Goal: Find contact information: Find contact information

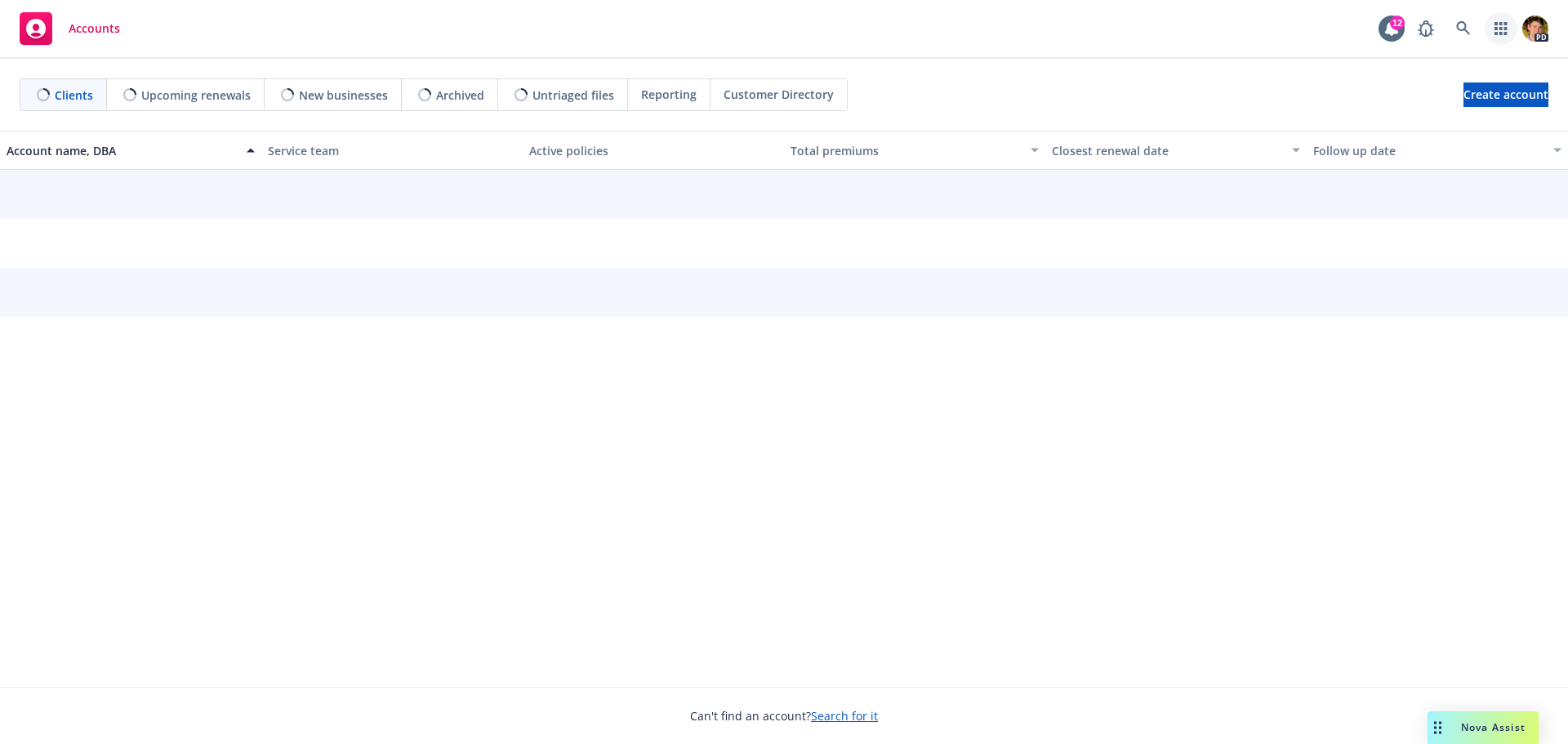
click at [1494, 32] on icon "button" at bounding box center [1500, 28] width 13 height 13
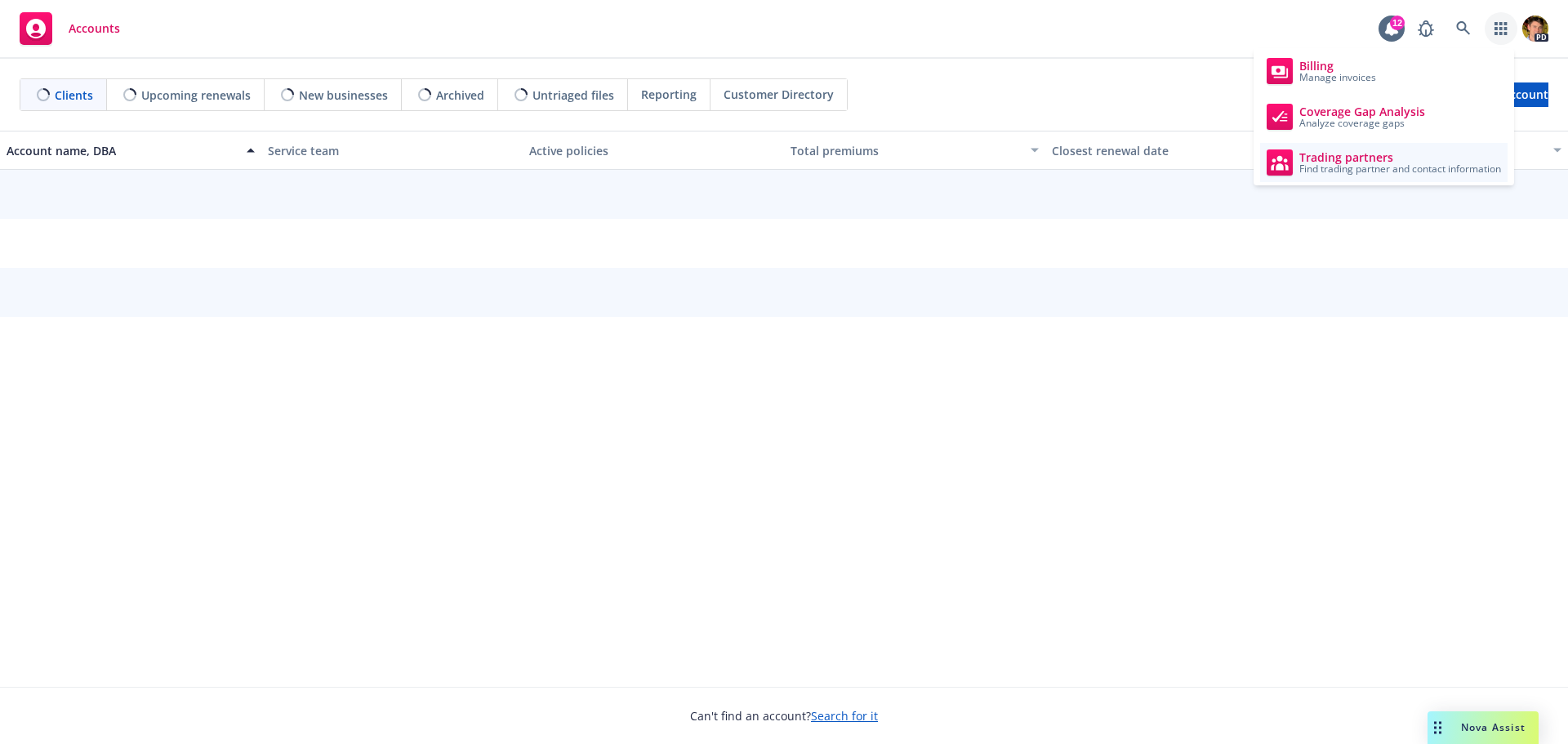
click at [1368, 173] on span "Find trading partner and contact information" at bounding box center [1400, 169] width 202 height 10
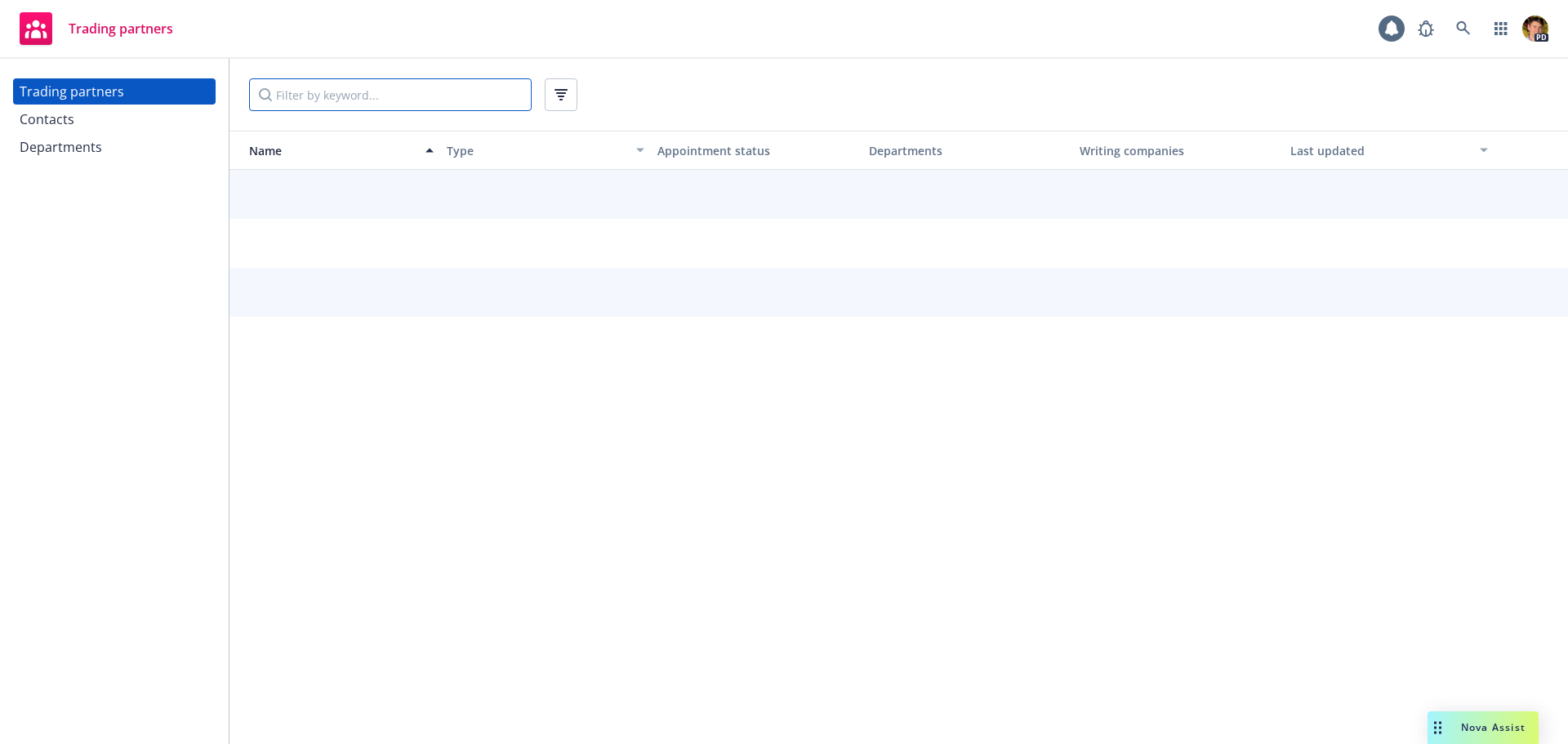
click at [321, 99] on input "Filter by keyword..." at bounding box center [390, 95] width 282 height 33
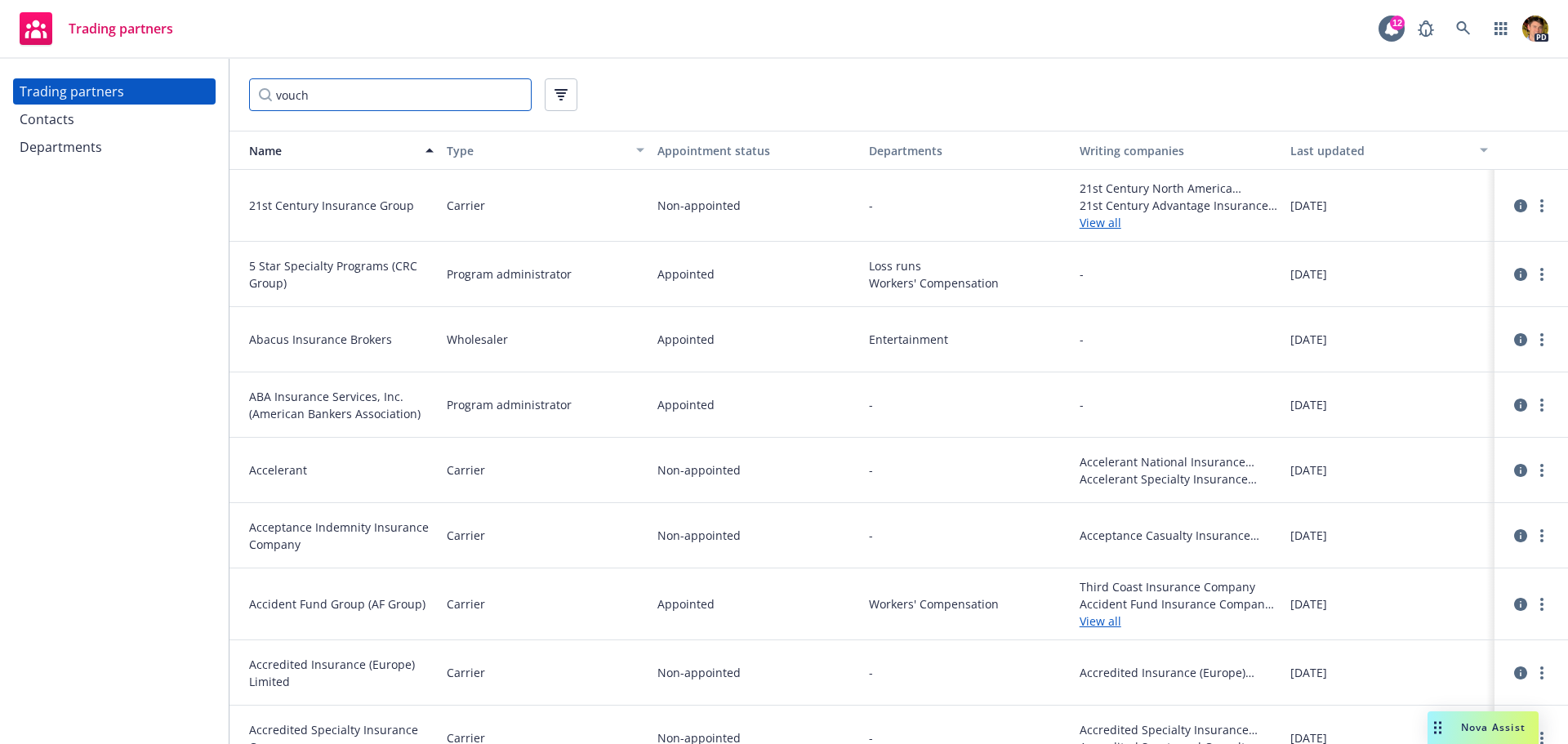
type input "vouch"
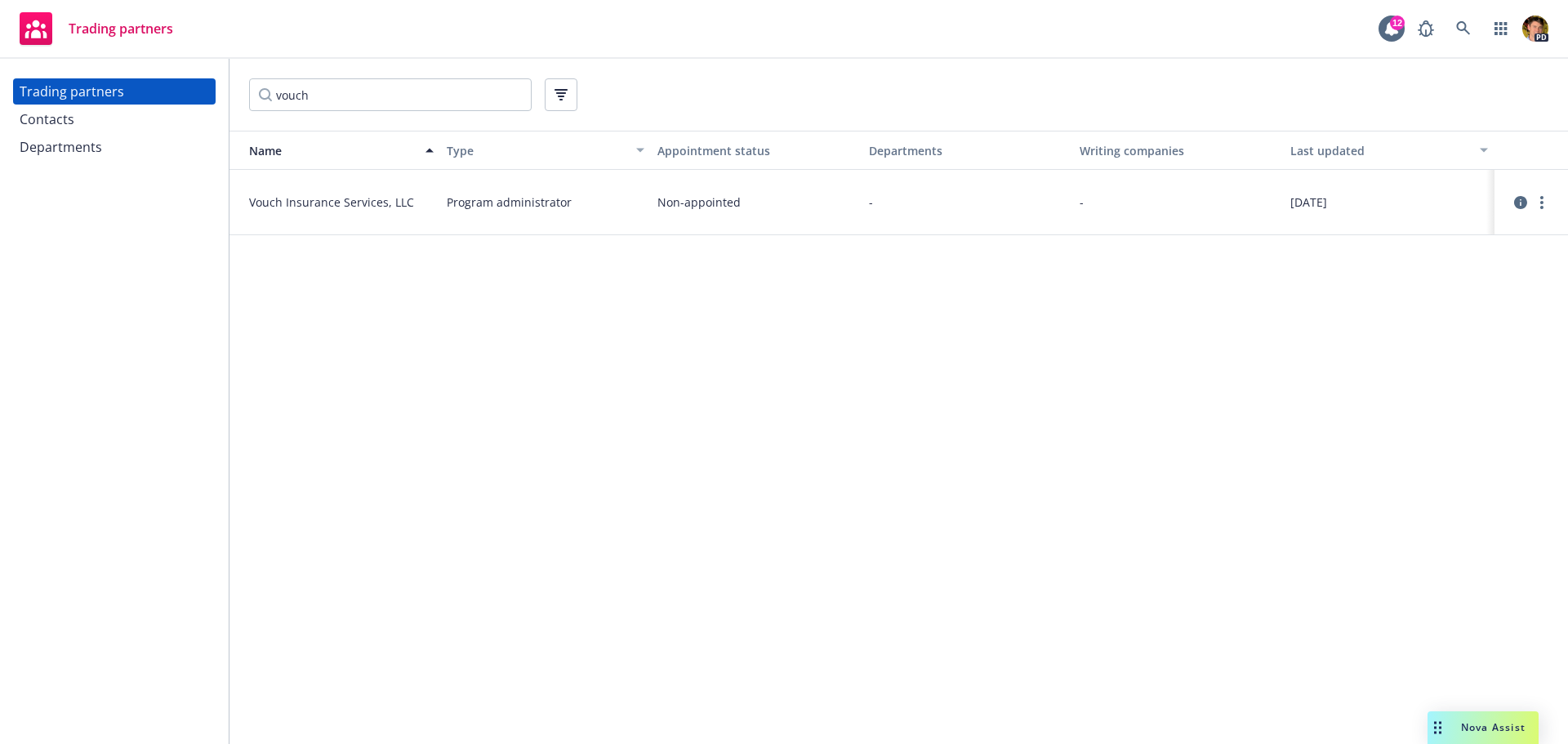
click at [352, 206] on span "Vouch Insurance Services, LLC" at bounding box center [342, 202] width 184 height 17
click at [572, 204] on div "Program administrator" at bounding box center [545, 202] width 211 height 65
click at [716, 204] on span "Non-appointed" at bounding box center [699, 202] width 83 height 17
drag, startPoint x: 1316, startPoint y: 200, endPoint x: 1358, endPoint y: 200, distance: 42.0
click at [1318, 201] on span "May 9, 2024" at bounding box center [1308, 202] width 37 height 17
